Goal: Obtain resource: Download file/media

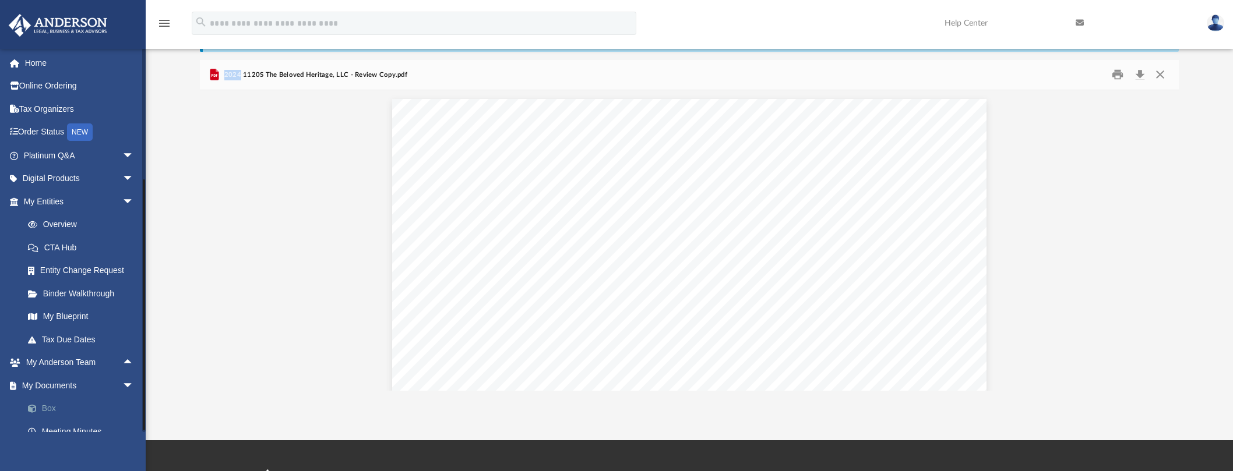
scroll to position [259, 972]
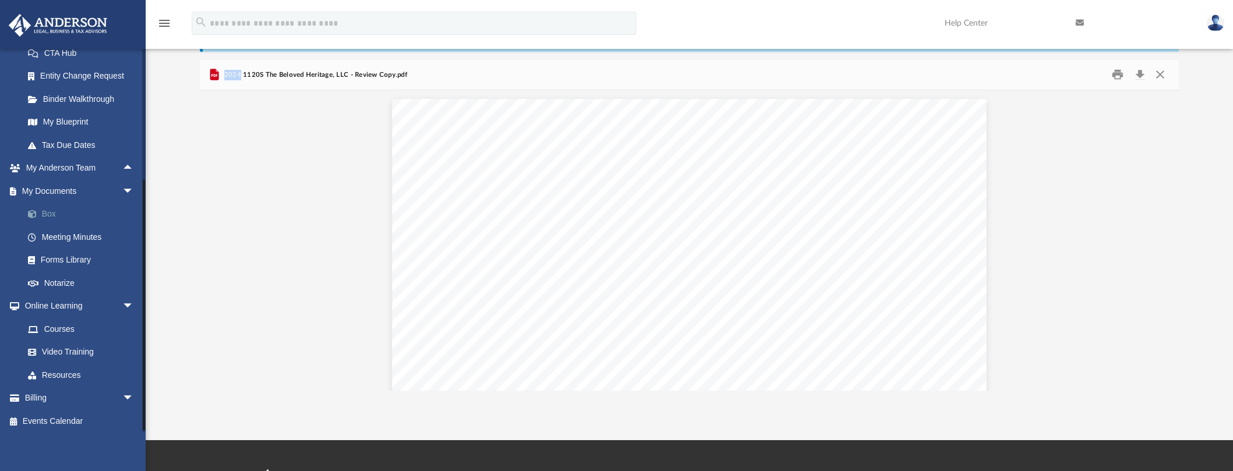
click at [51, 211] on link "Box" at bounding box center [83, 214] width 135 height 23
click at [48, 213] on link "Box" at bounding box center [83, 214] width 135 height 23
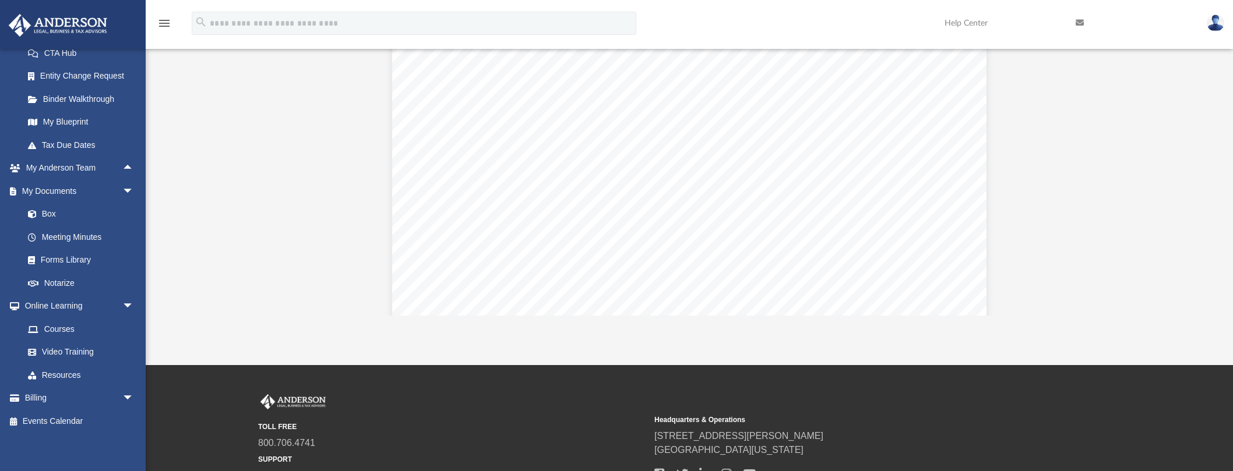
scroll to position [0, 0]
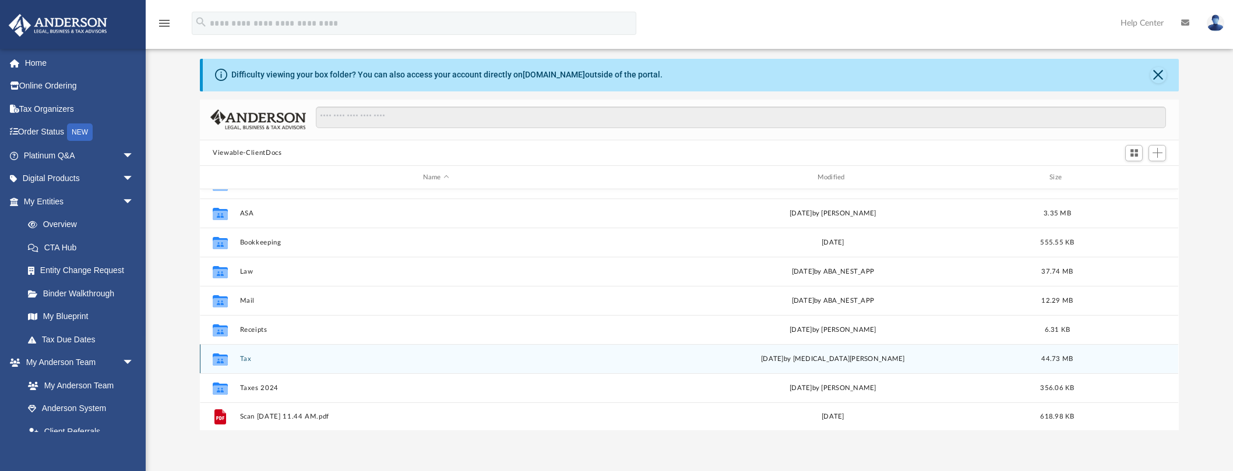
scroll to position [56, 0]
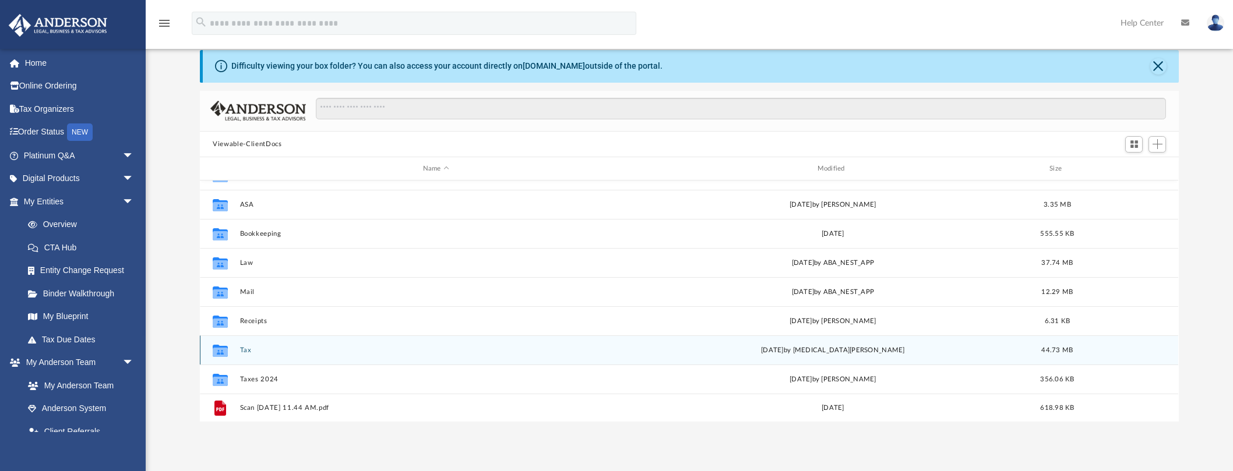
click at [251, 350] on button "Tax" at bounding box center [436, 351] width 392 height 8
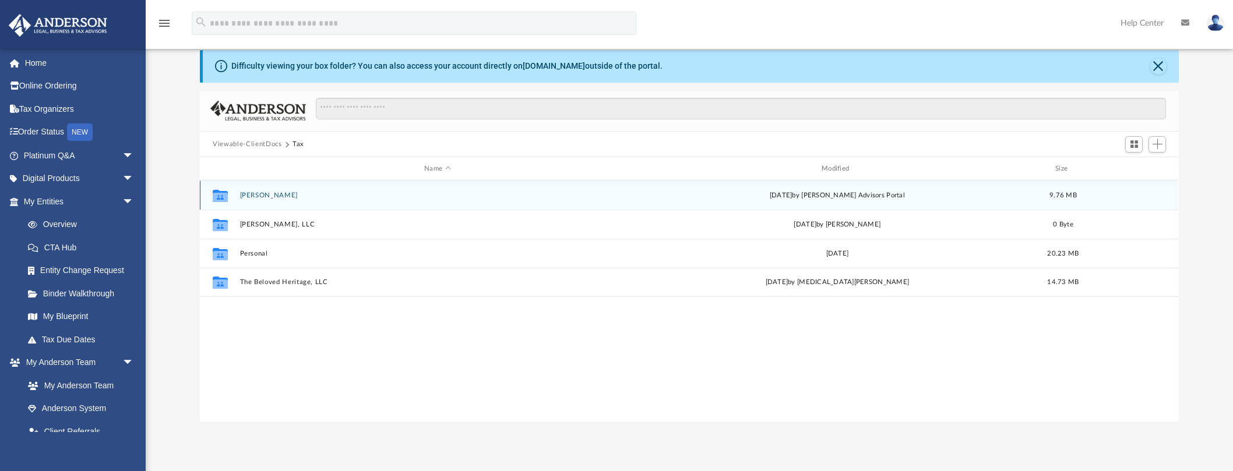
scroll to position [0, 0]
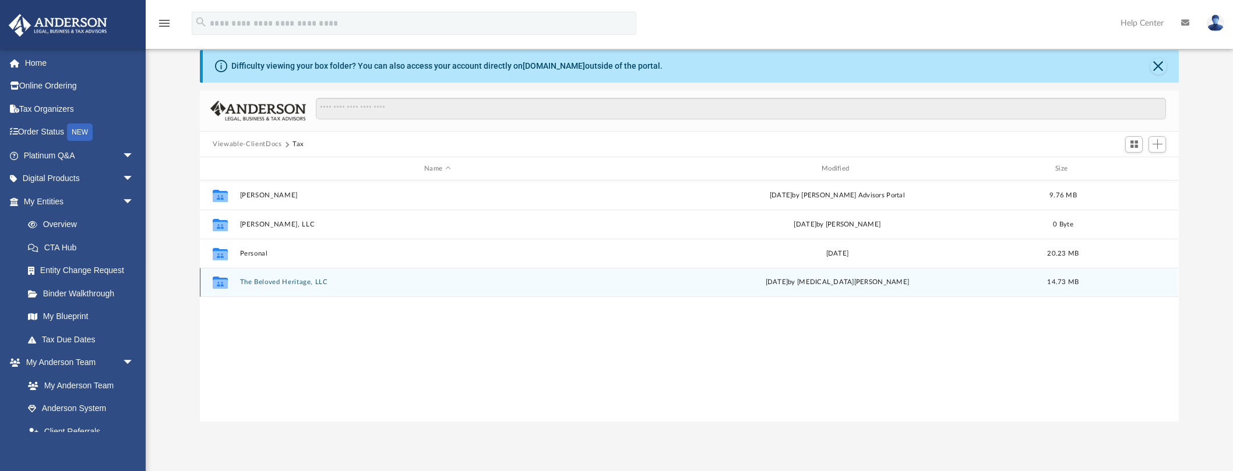
click at [298, 284] on button "The Beloved Heritage, LLC" at bounding box center [437, 283] width 395 height 8
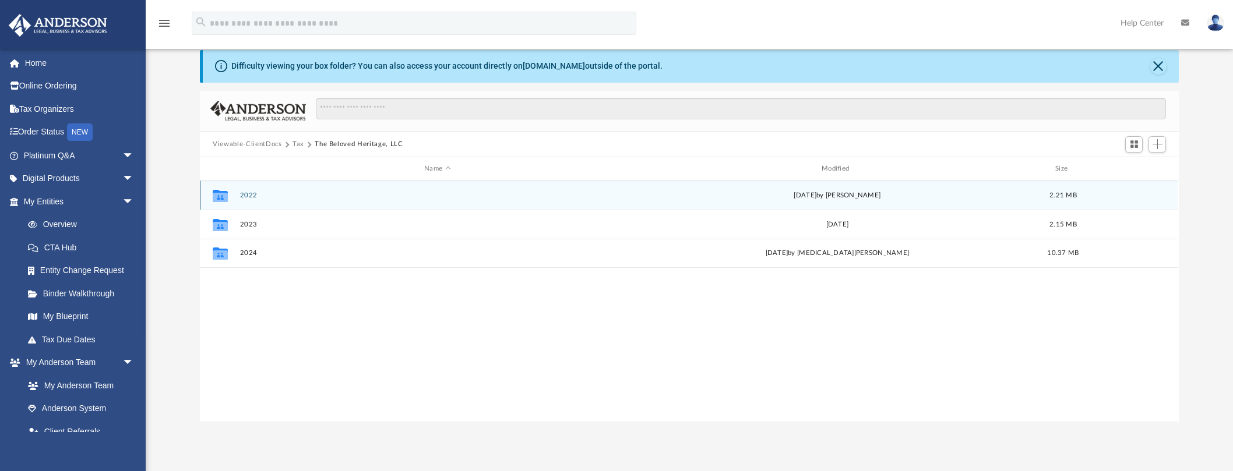
click at [250, 195] on button "2022" at bounding box center [437, 196] width 395 height 8
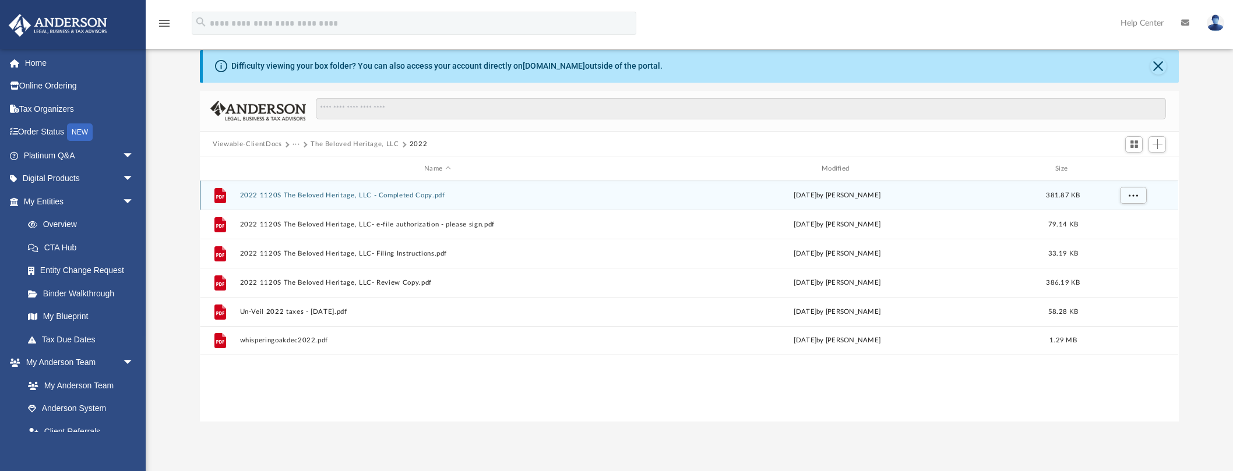
click at [225, 193] on icon "grid" at bounding box center [220, 195] width 12 height 15
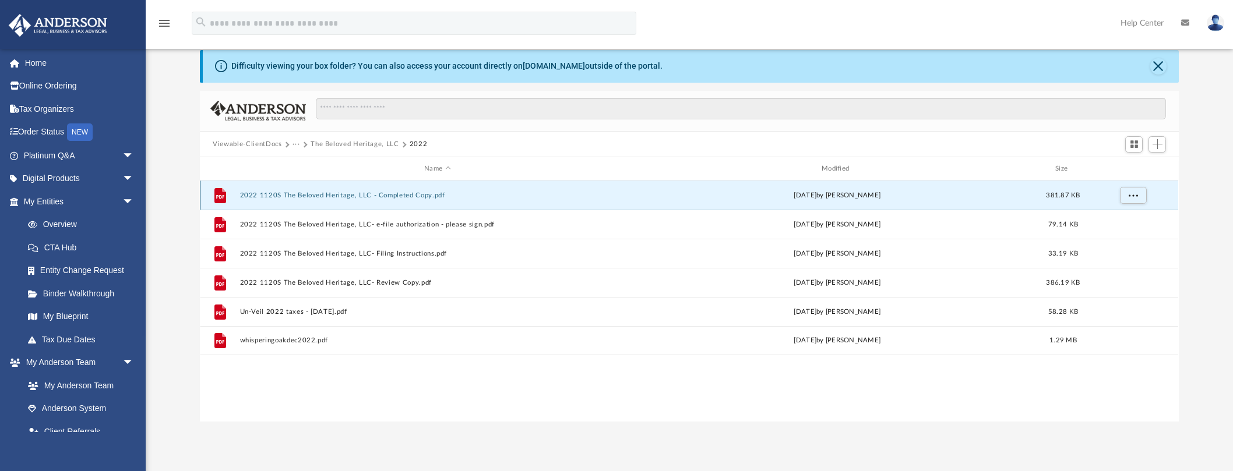
click at [225, 193] on icon "grid" at bounding box center [220, 195] width 12 height 15
click at [217, 196] on icon "grid" at bounding box center [220, 195] width 12 height 15
click at [195, 214] on div "Difficulty viewing your box folder? You can also access your account directly o…" at bounding box center [689, 236] width 1087 height 372
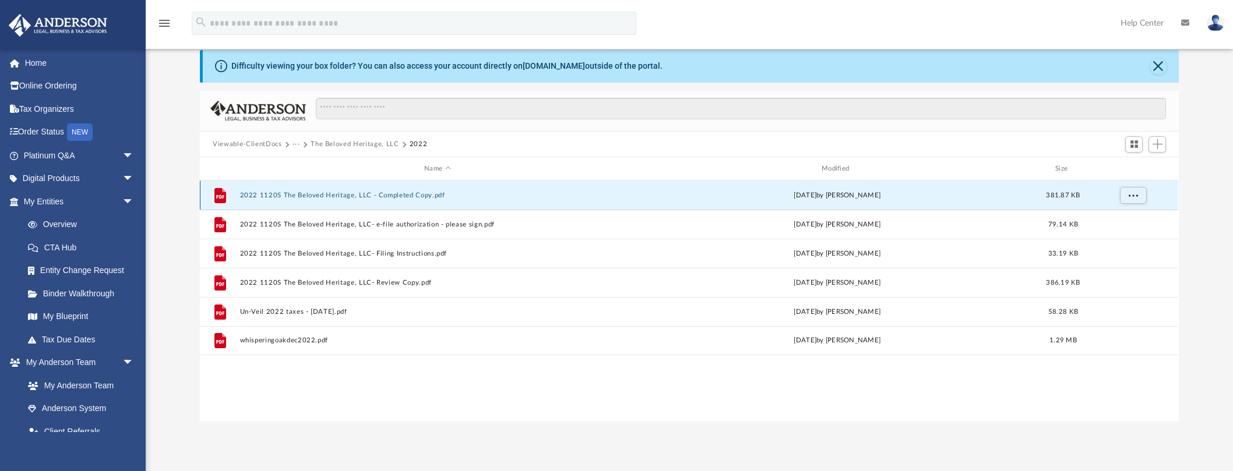
click at [374, 196] on button "2022 1120S The Beloved Heritage, LLC - Completed Copy.pdf" at bounding box center [437, 196] width 395 height 8
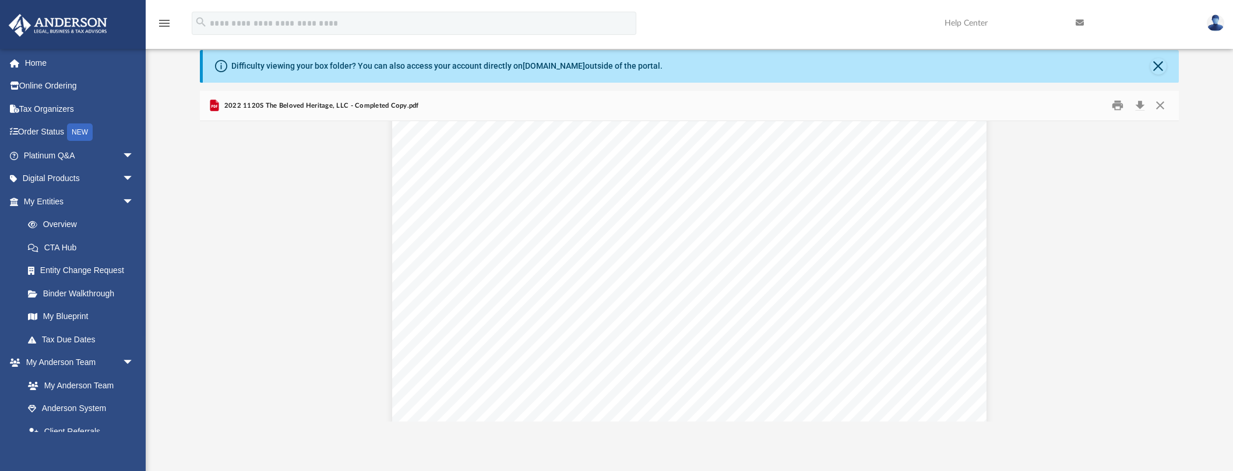
scroll to position [13469, 0]
